Goal: Task Accomplishment & Management: Manage account settings

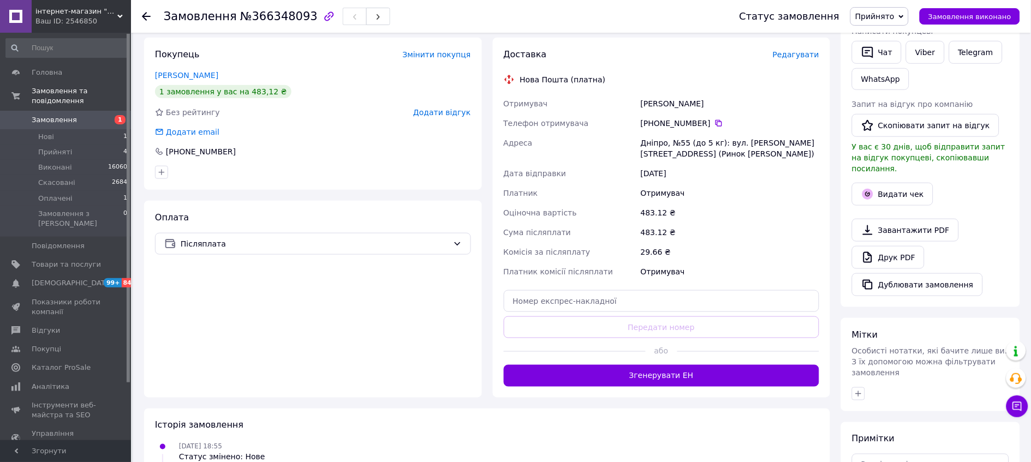
scroll to position [303, 0]
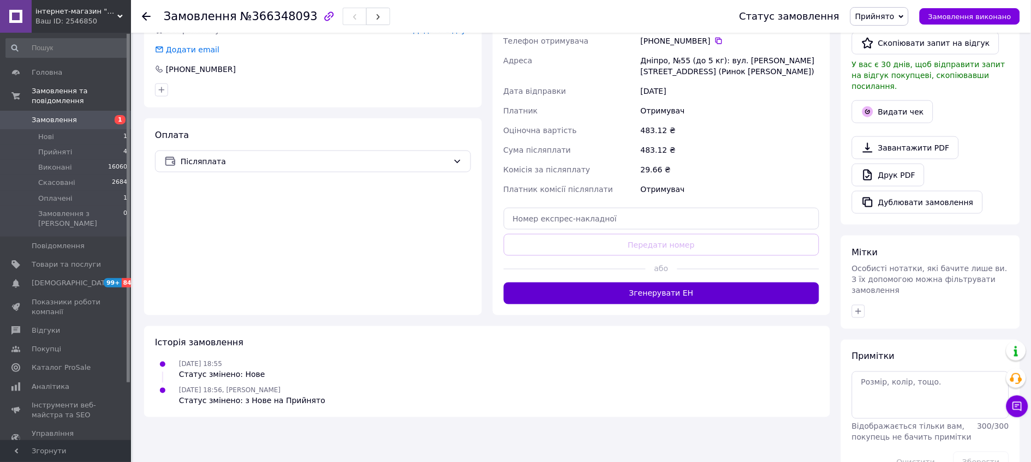
click at [664, 305] on button "Згенерувати ЕН" at bounding box center [662, 294] width 316 height 22
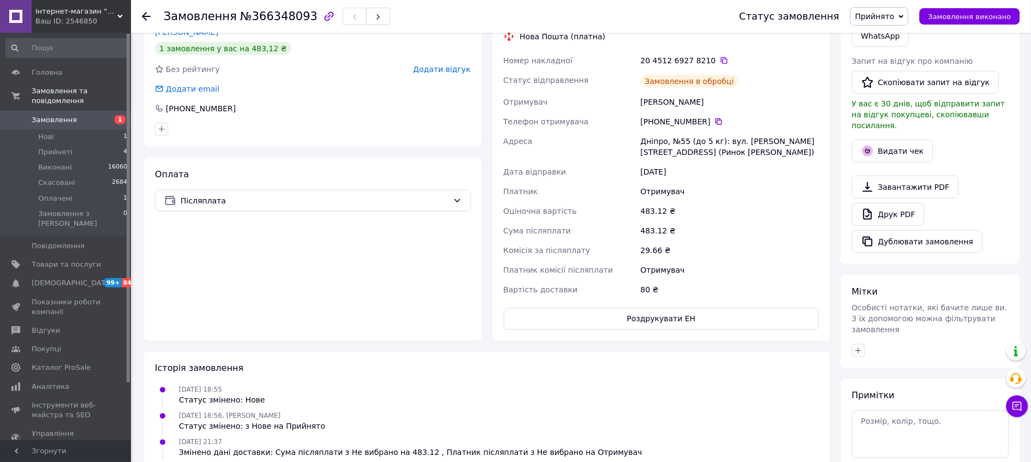
scroll to position [242, 0]
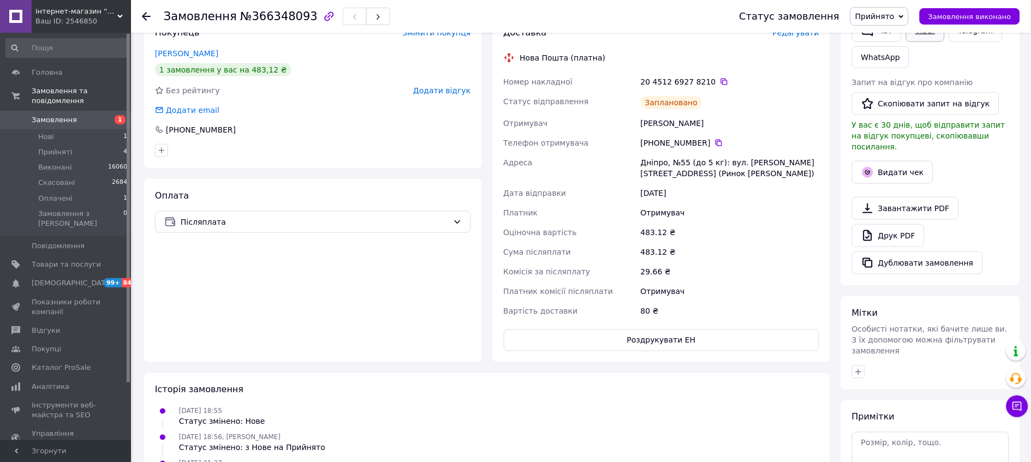
click at [928, 42] on link "Viber" at bounding box center [925, 30] width 38 height 23
click at [799, 262] on div "483.12 ₴" at bounding box center [730, 252] width 183 height 20
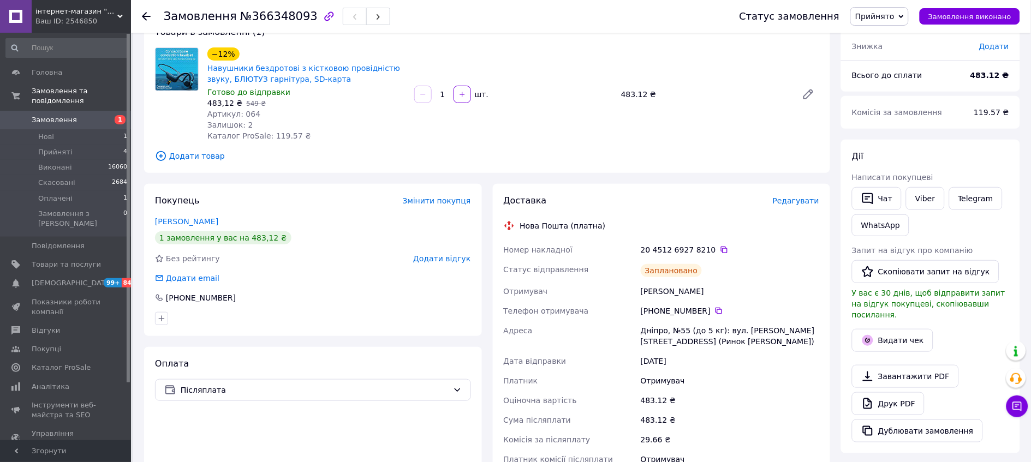
scroll to position [61, 0]
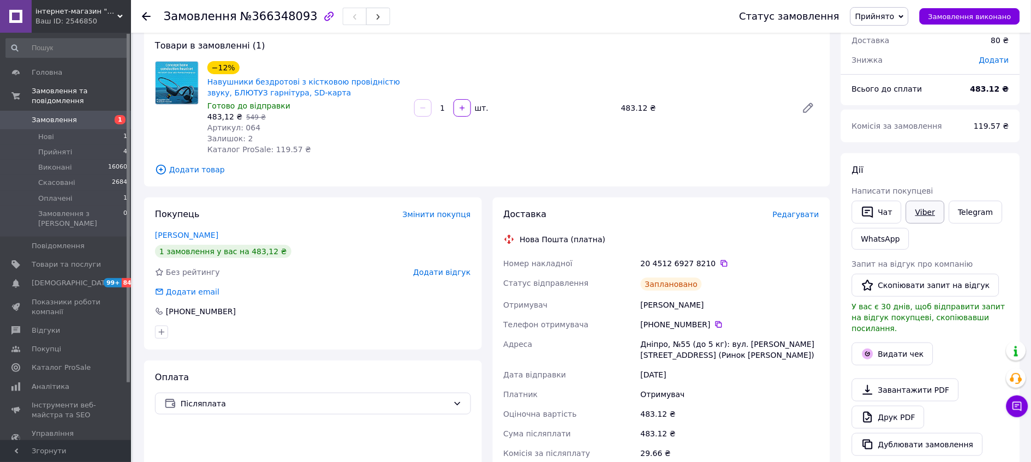
click at [926, 224] on link "Viber" at bounding box center [925, 212] width 38 height 23
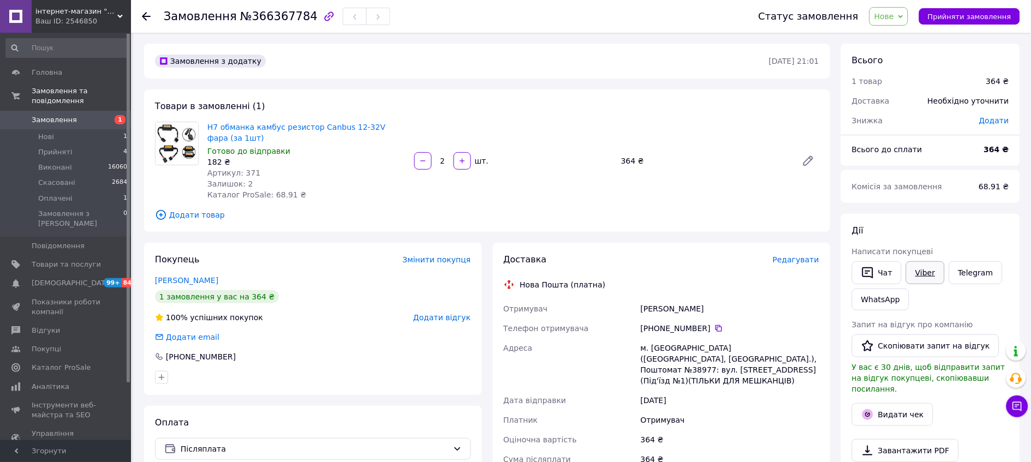
click at [933, 284] on link "Viber" at bounding box center [925, 272] width 38 height 23
click at [969, 18] on span "Прийняти замовлення" at bounding box center [969, 17] width 83 height 8
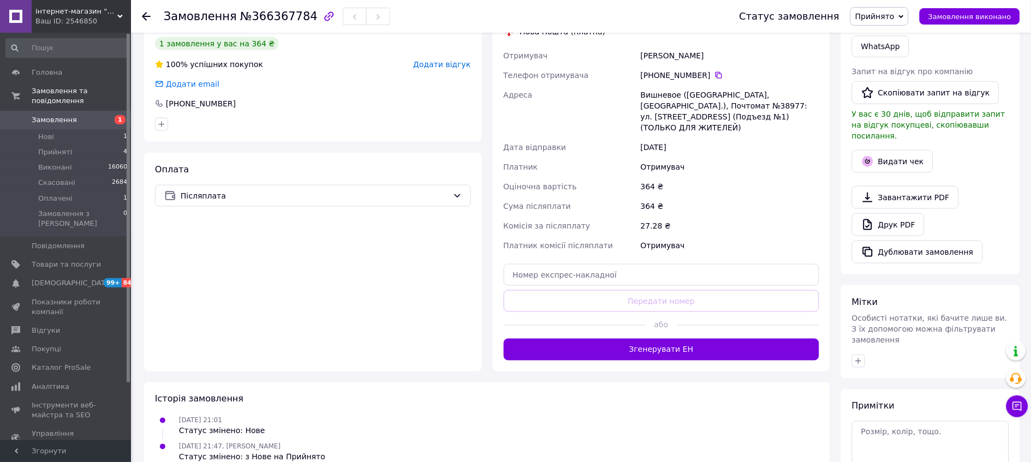
scroll to position [303, 0]
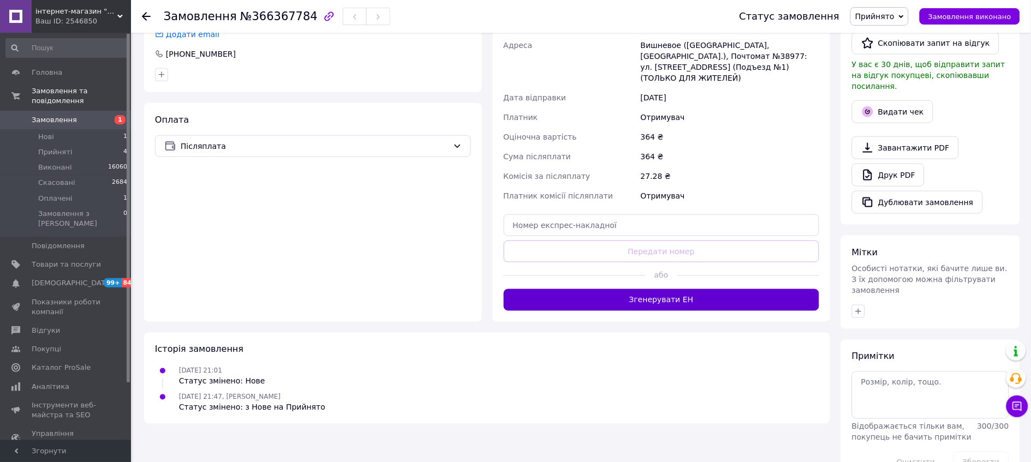
click at [663, 311] on button "Згенерувати ЕН" at bounding box center [662, 300] width 316 height 22
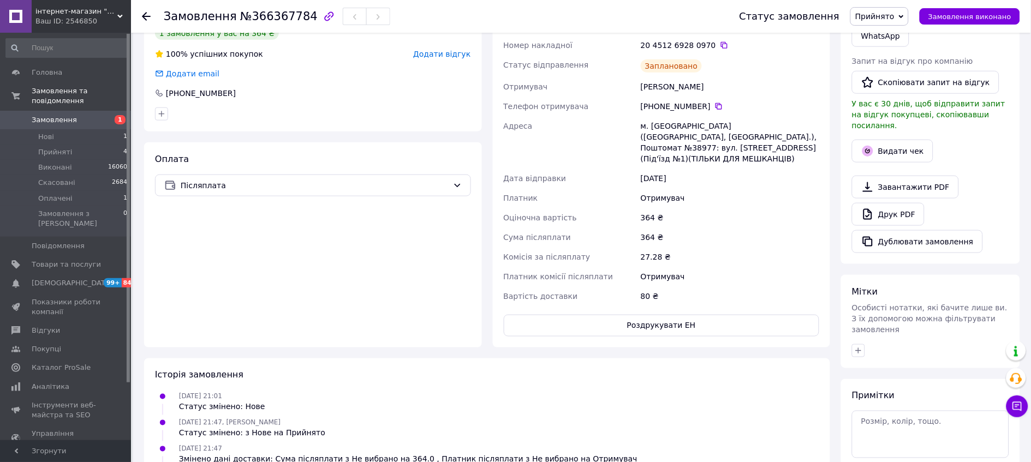
scroll to position [242, 0]
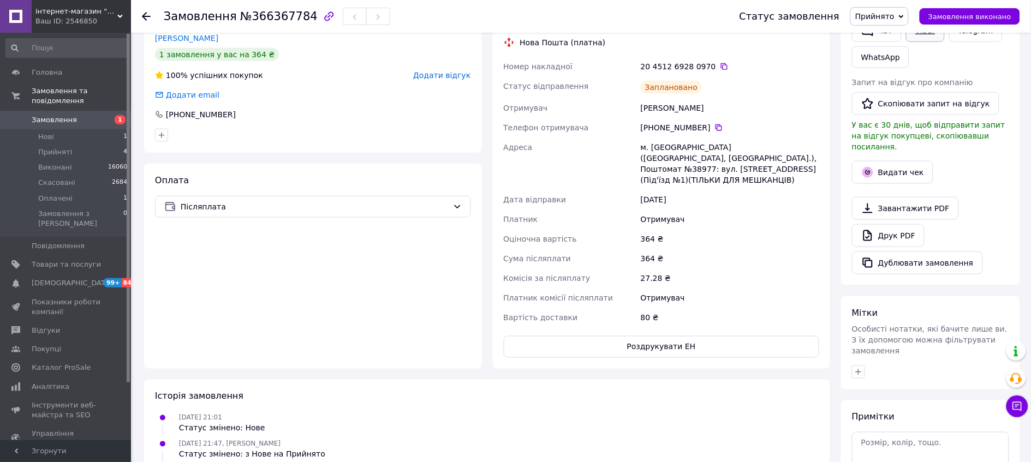
click at [936, 42] on link "Viber" at bounding box center [925, 30] width 38 height 23
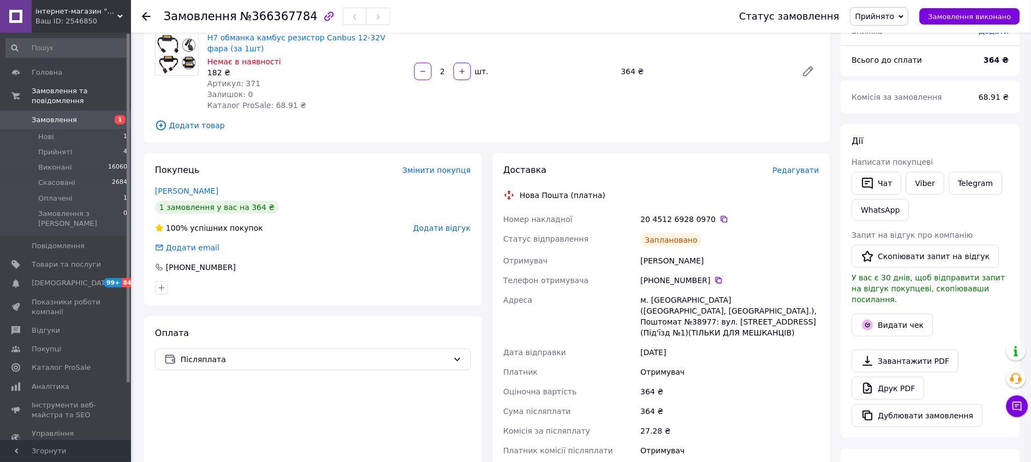
scroll to position [61, 0]
